Goal: Transaction & Acquisition: Obtain resource

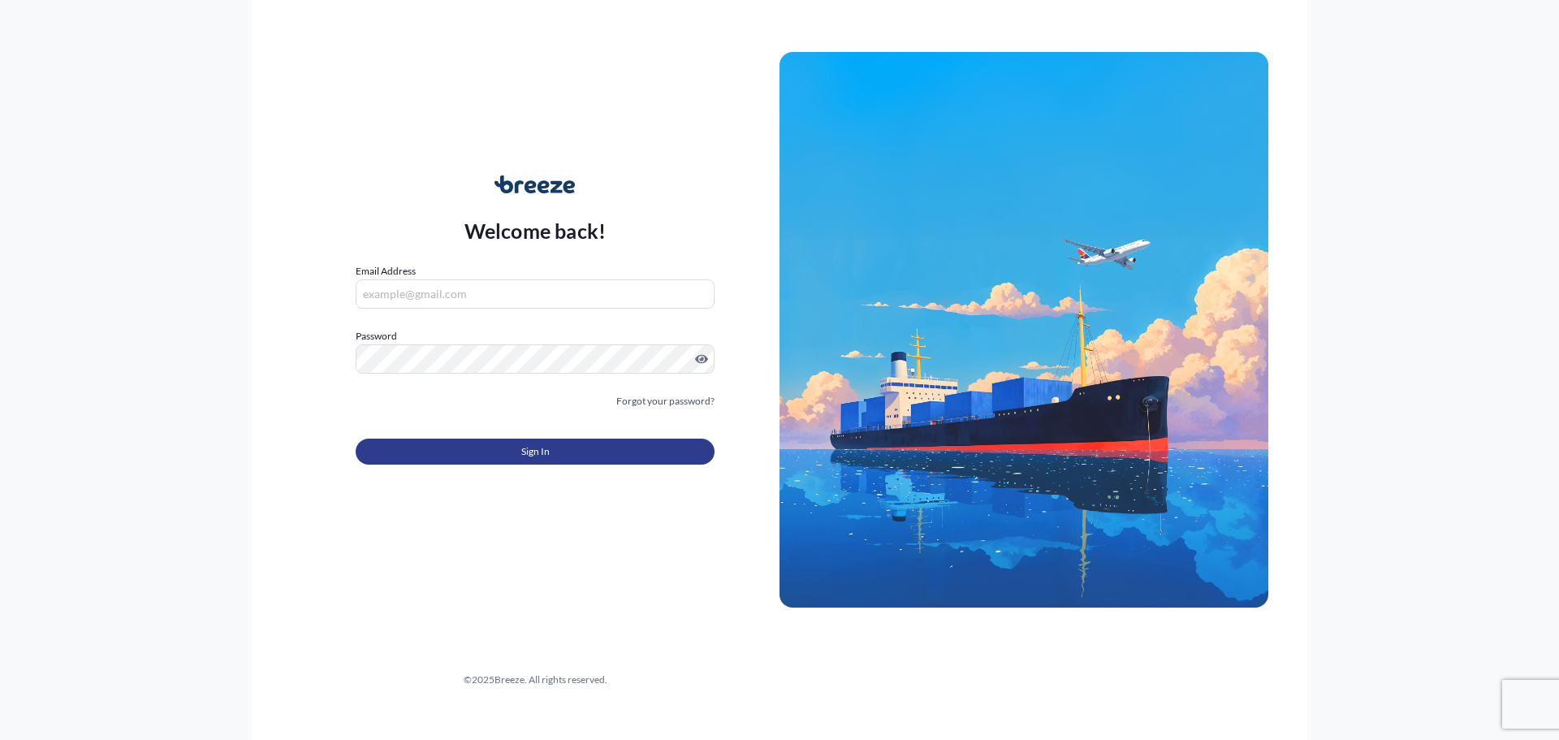
click at [476, 451] on button "Sign In" at bounding box center [535, 451] width 359 height 26
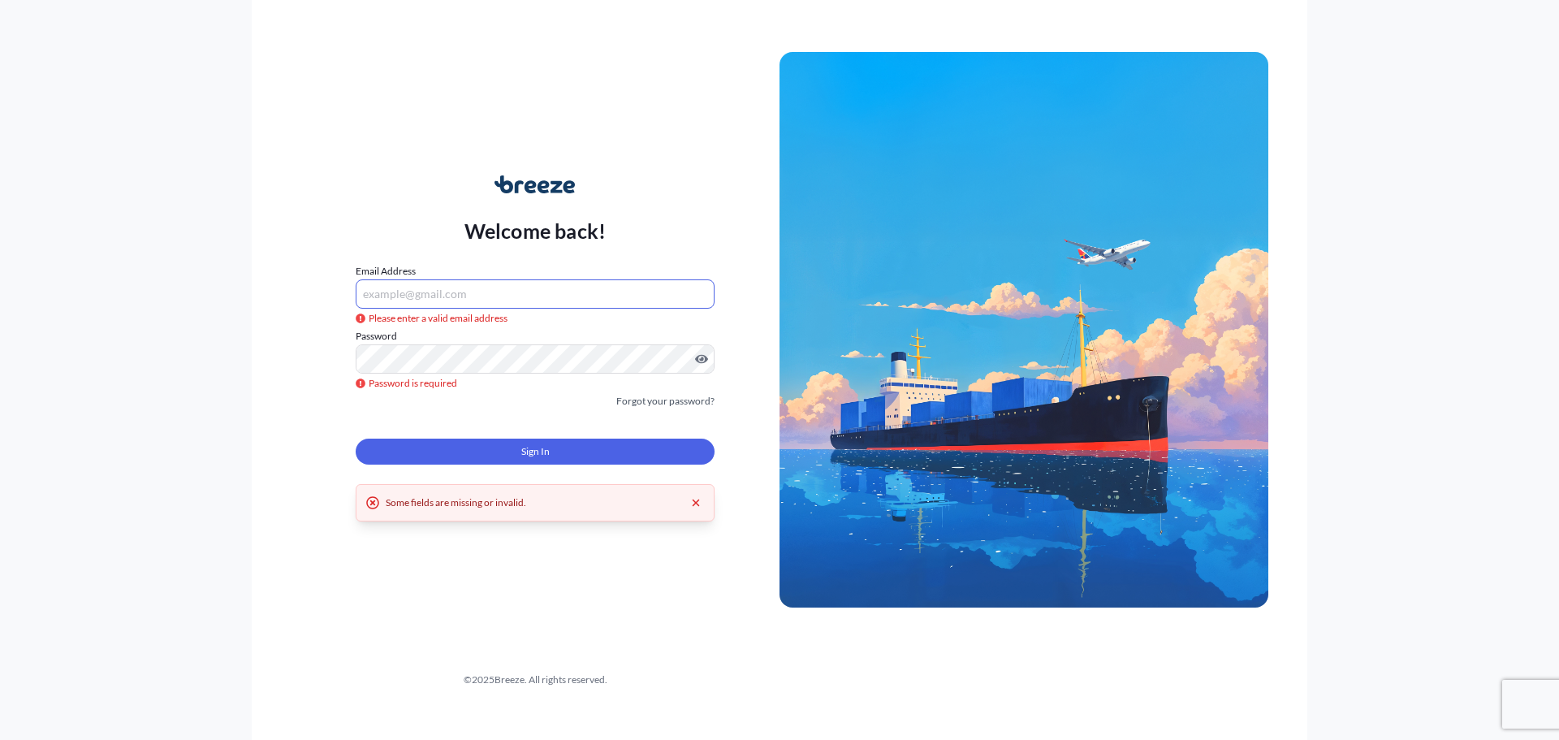
click at [438, 305] on input "Email Address" at bounding box center [535, 293] width 359 height 29
type input "[EMAIL_ADDRESS][DOMAIN_NAME]"
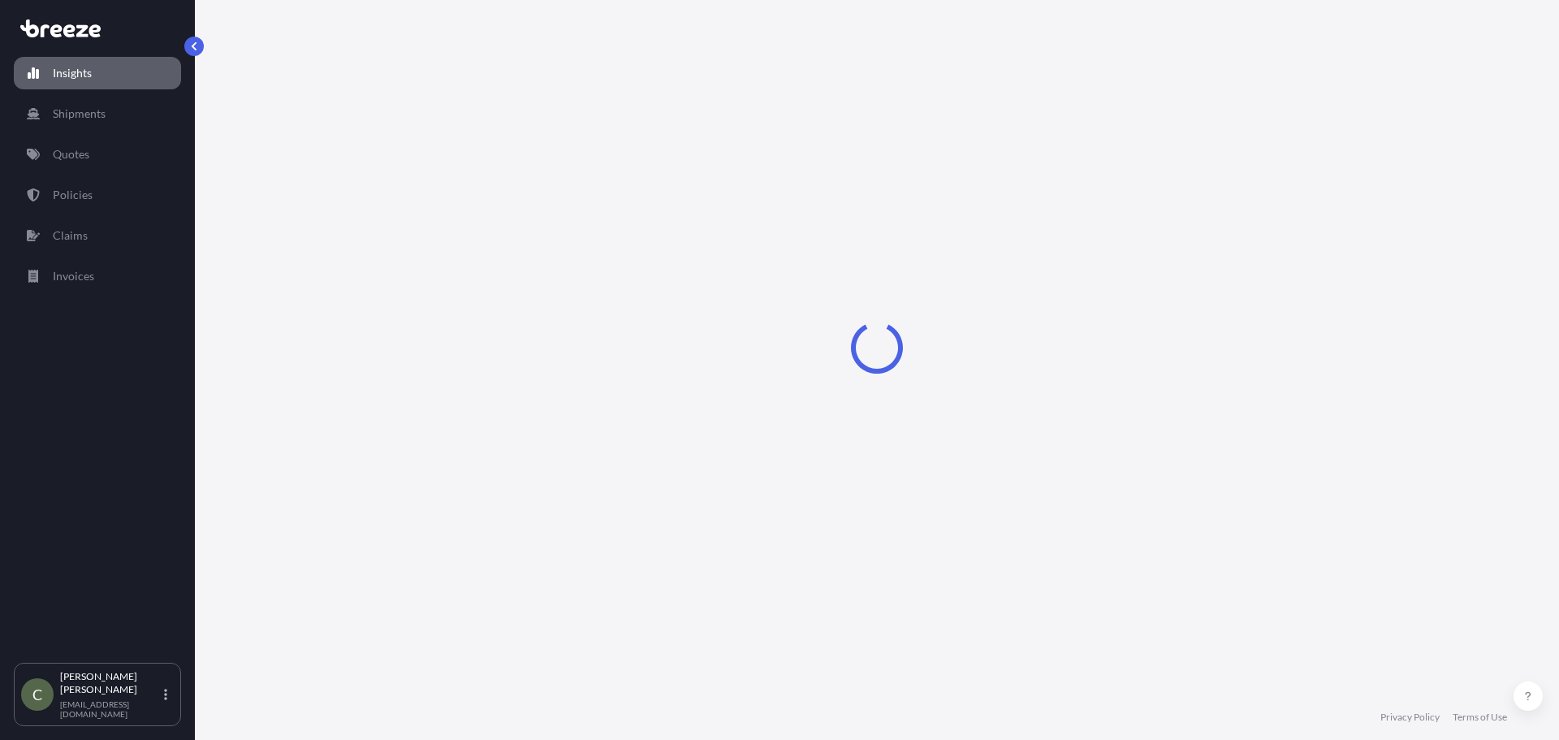
select select "2025"
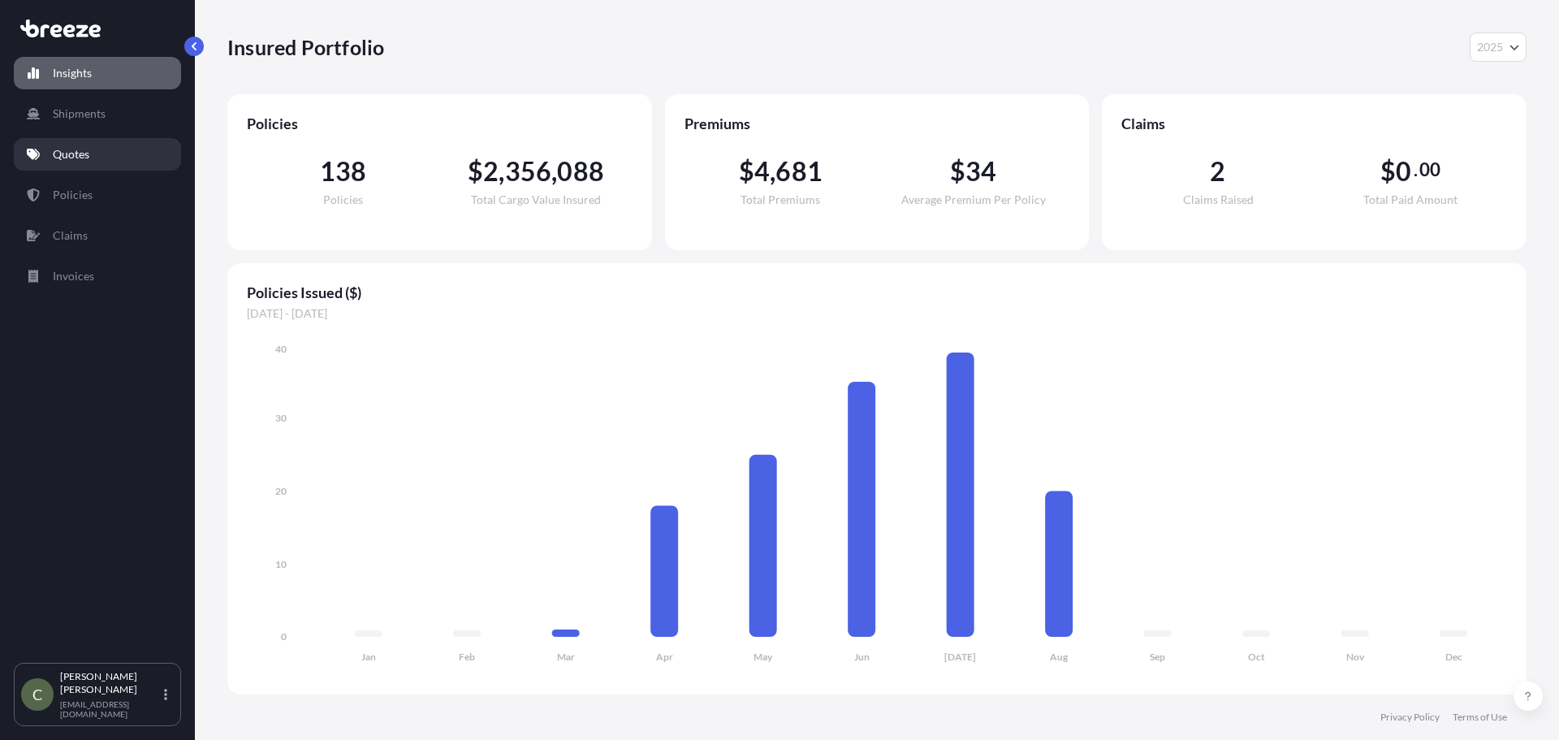
click at [75, 162] on p "Quotes" at bounding box center [71, 154] width 37 height 16
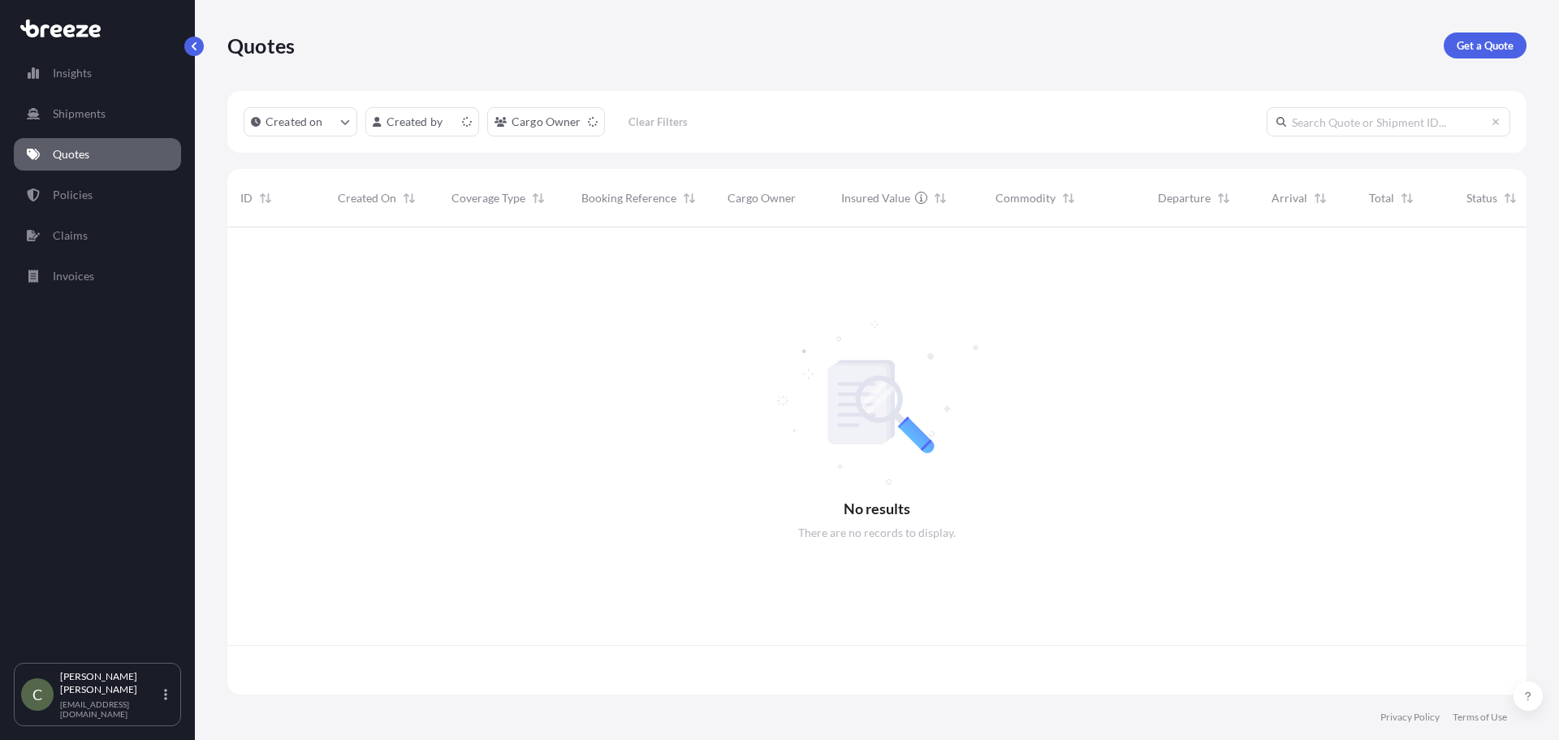
scroll to position [464, 1287]
click at [1456, 41] on p "Get a Quote" at bounding box center [1484, 45] width 57 height 16
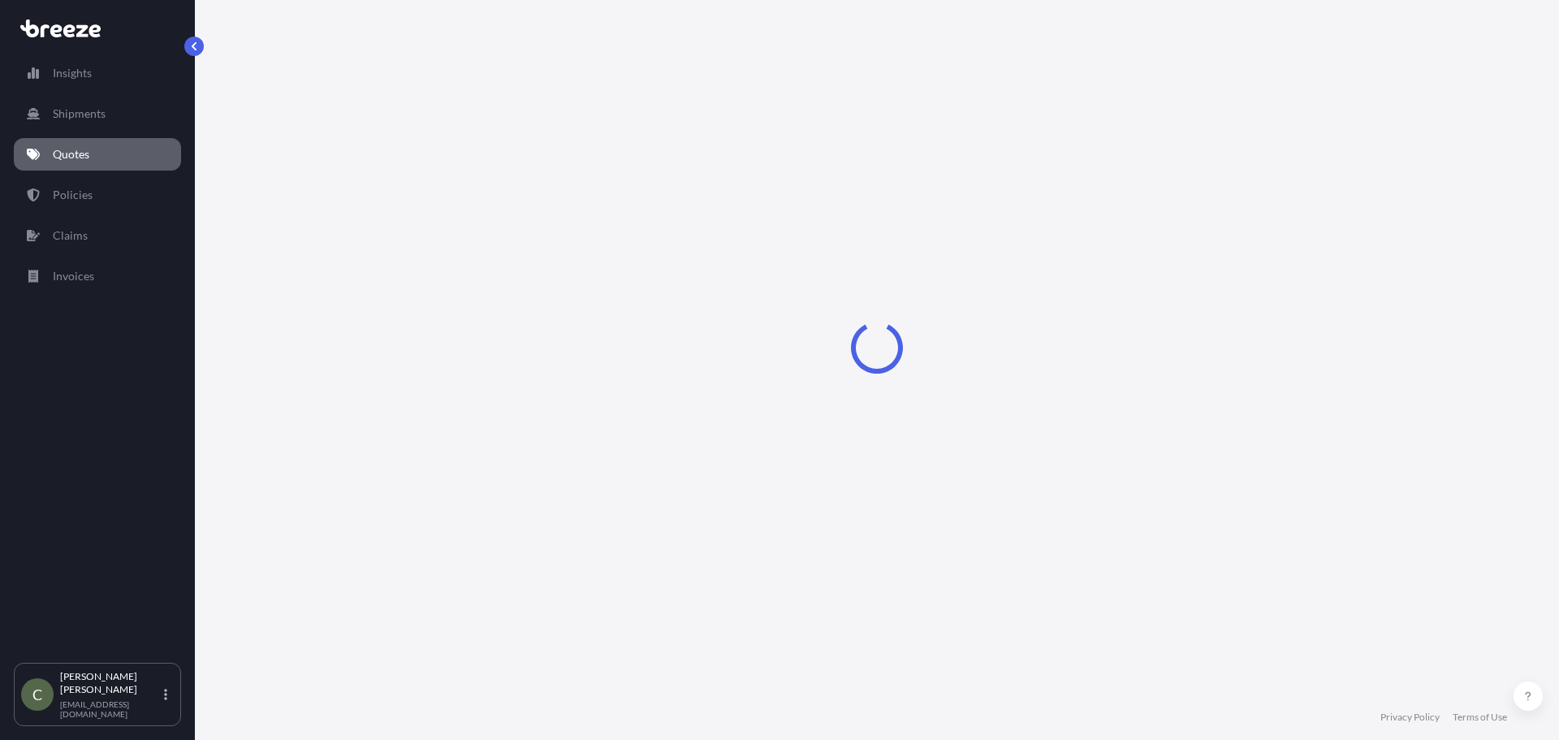
select select "Sea"
select select "1"
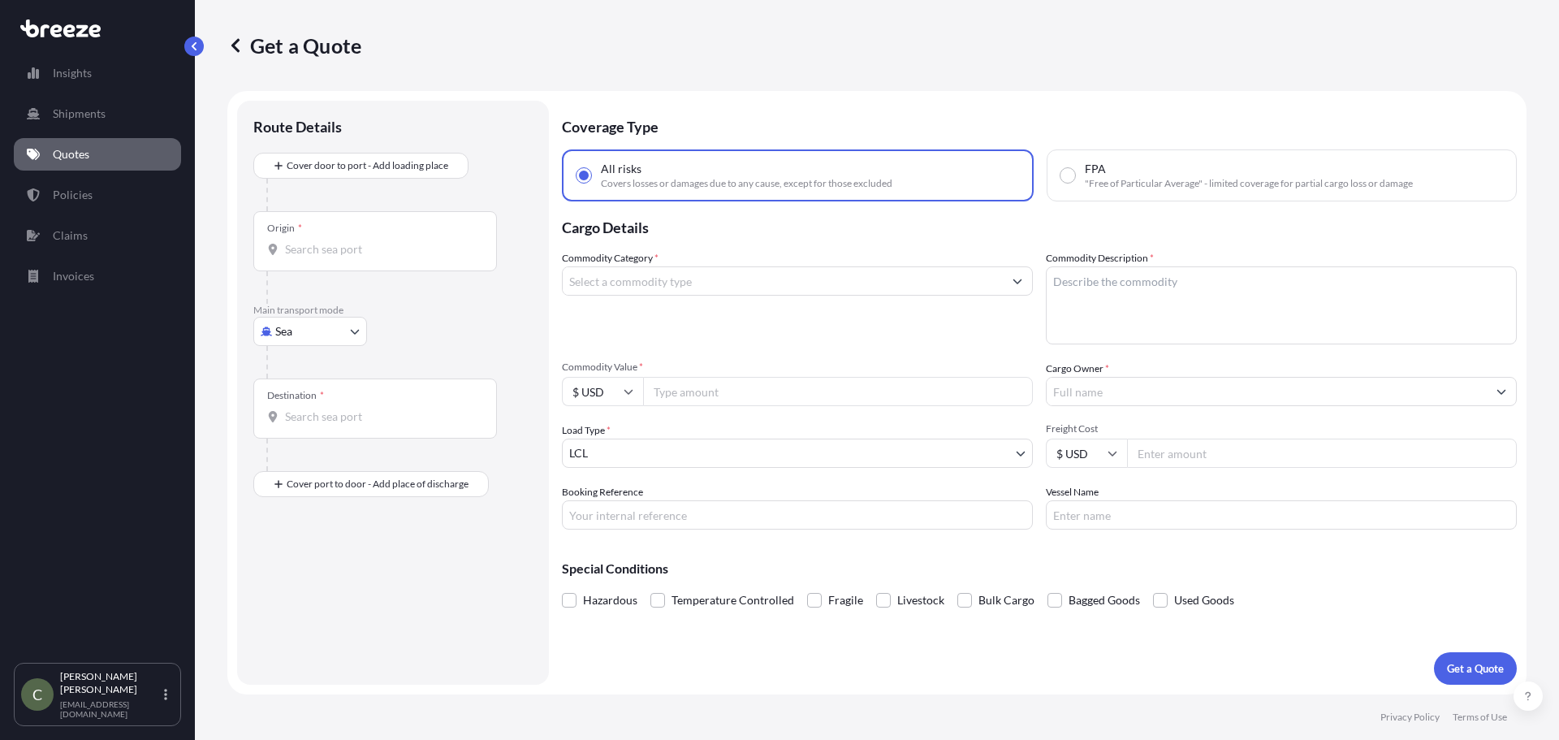
click at [351, 334] on body "Insights Shipments Quotes Policies Claims Invoices C [PERSON_NAME] [EMAIL_ADDRE…" at bounding box center [779, 370] width 1559 height 740
click at [296, 432] on span "Road" at bounding box center [297, 432] width 26 height 16
select select "Road"
